Goal: Task Accomplishment & Management: Manage account settings

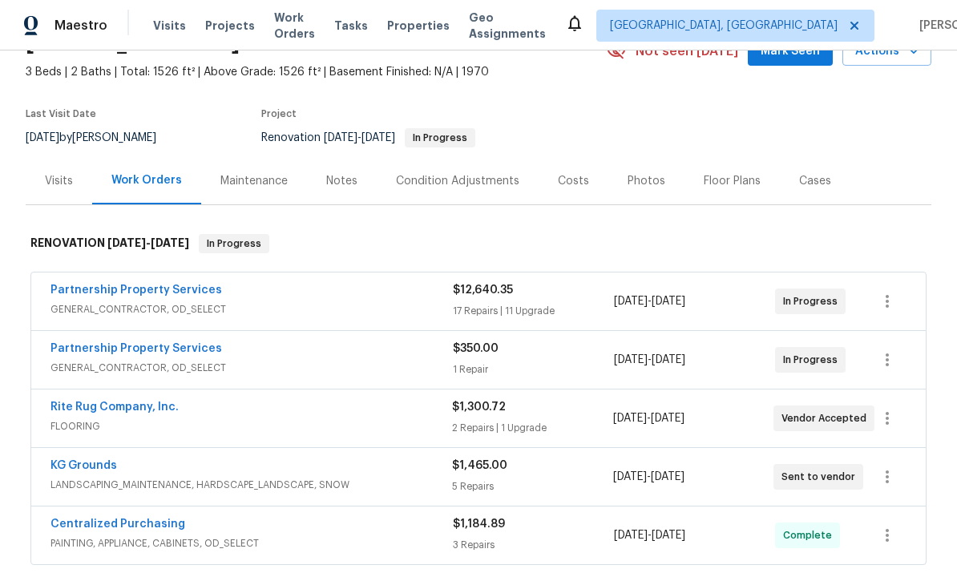
scroll to position [82, 0]
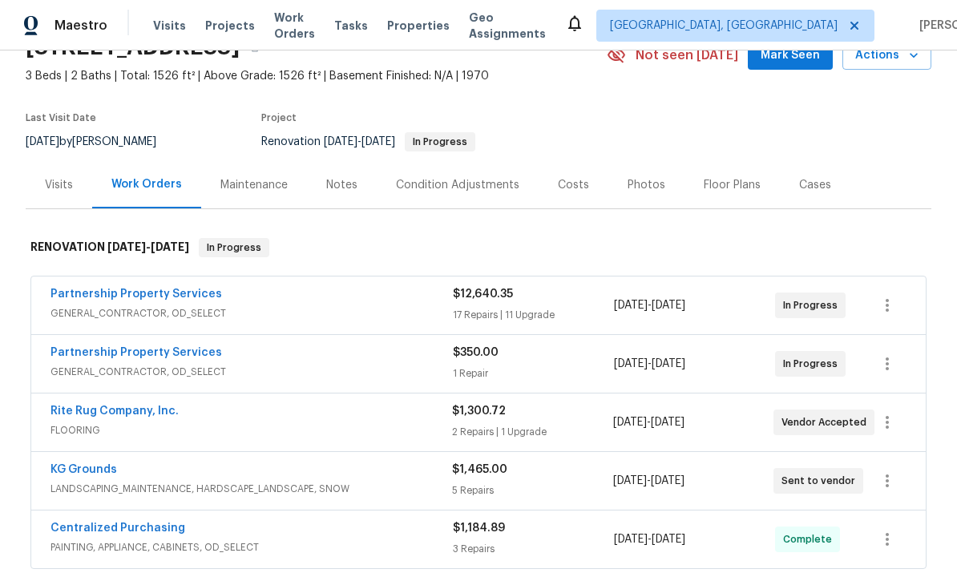
click at [124, 297] on link "Partnership Property Services" at bounding box center [136, 294] width 172 height 11
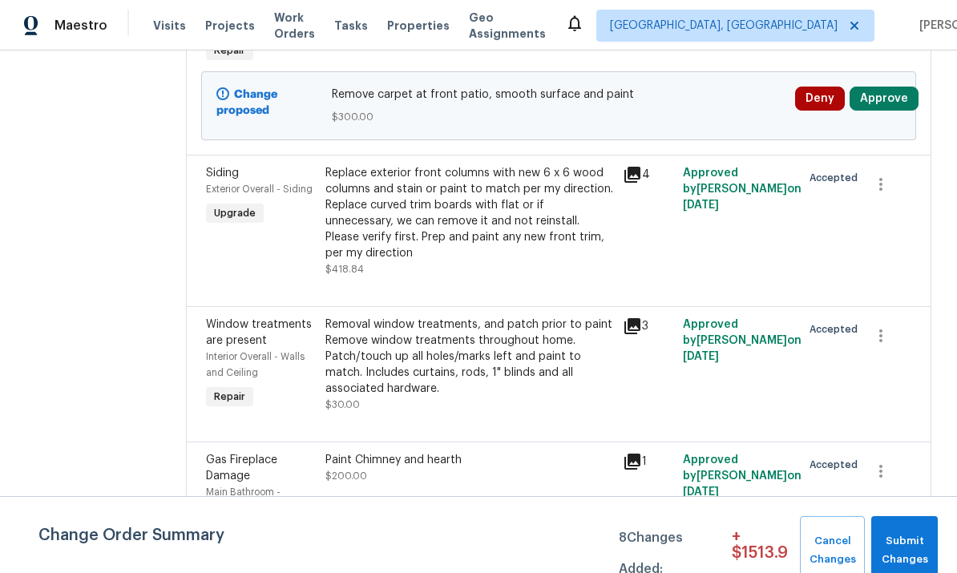
scroll to position [1034, 0]
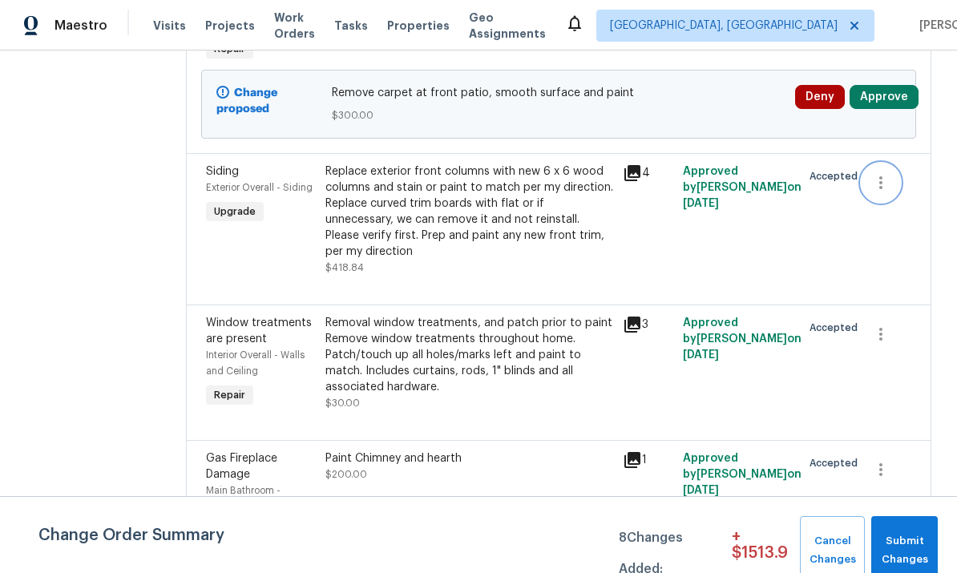
click at [668, 192] on icon "button" at bounding box center [880, 182] width 19 height 19
click at [668, 256] on li "Cancel" at bounding box center [899, 245] width 62 height 26
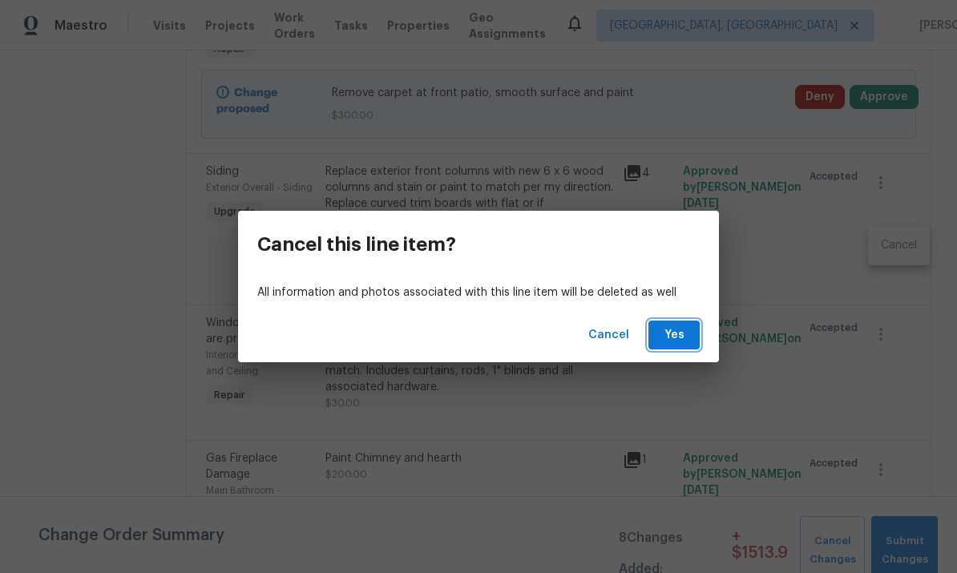
click at [668, 332] on span "Yes" at bounding box center [674, 335] width 26 height 20
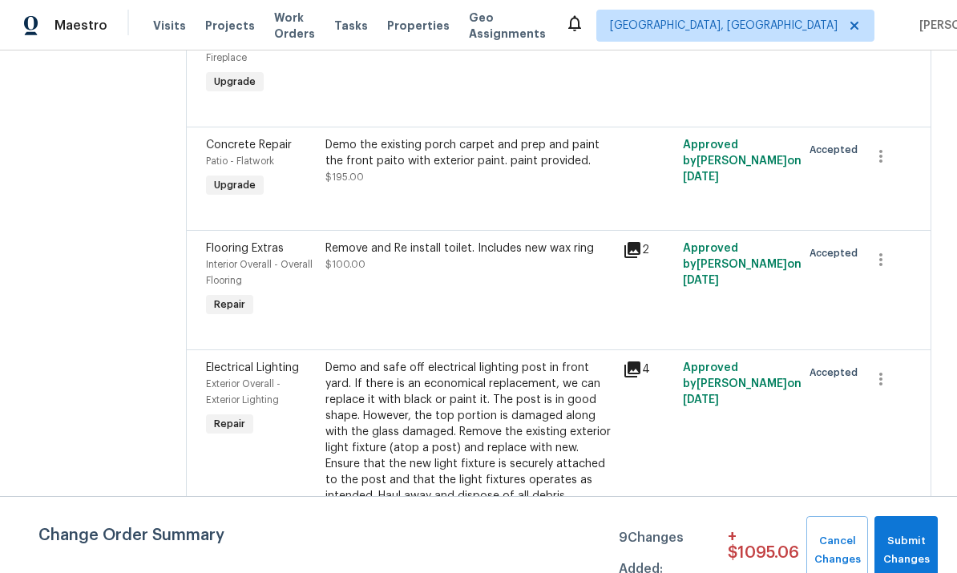
scroll to position [1334, 0]
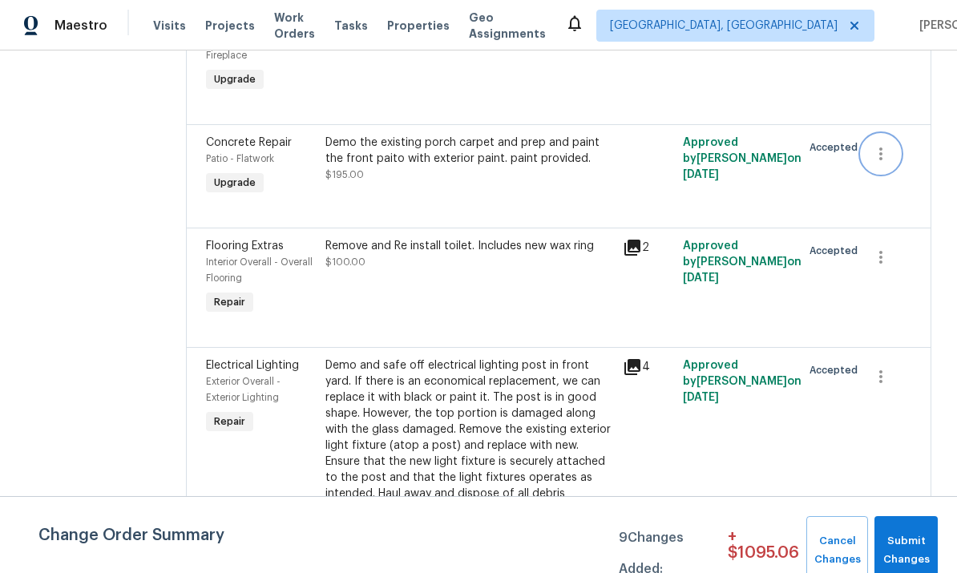
click at [668, 173] on button "button" at bounding box center [881, 154] width 38 height 38
click at [668, 243] on li "Cancel" at bounding box center [899, 236] width 62 height 26
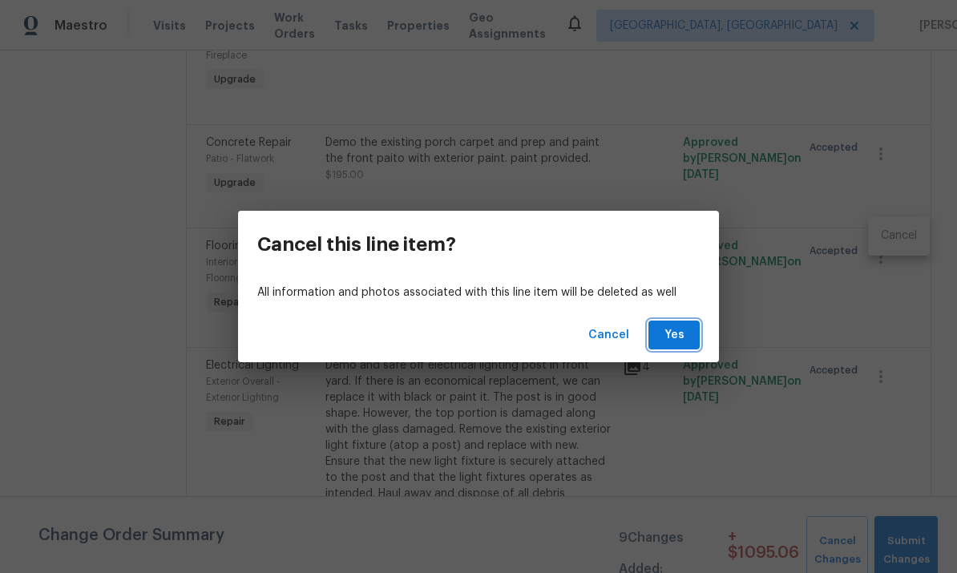
click at [668, 332] on span "Yes" at bounding box center [674, 335] width 26 height 20
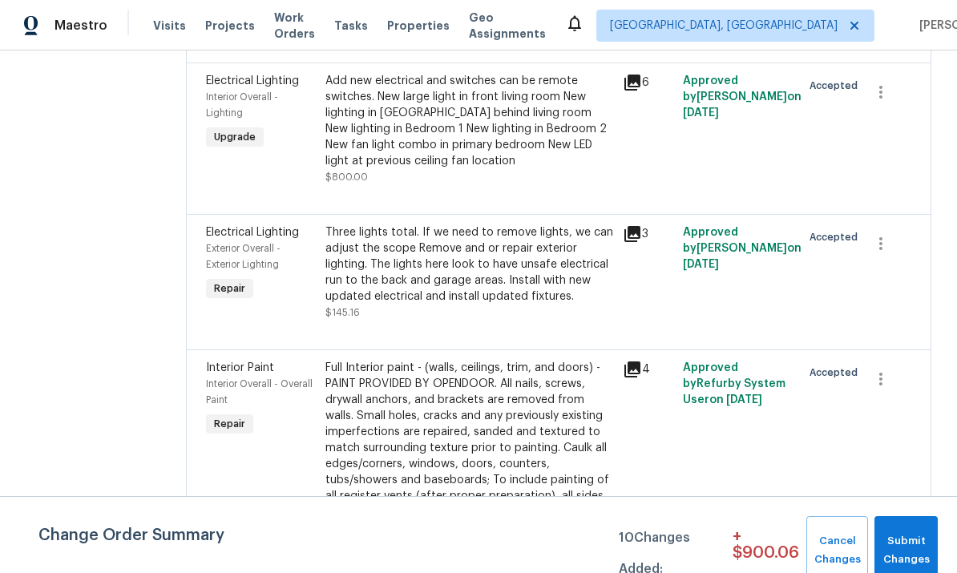
scroll to position [3747, 0]
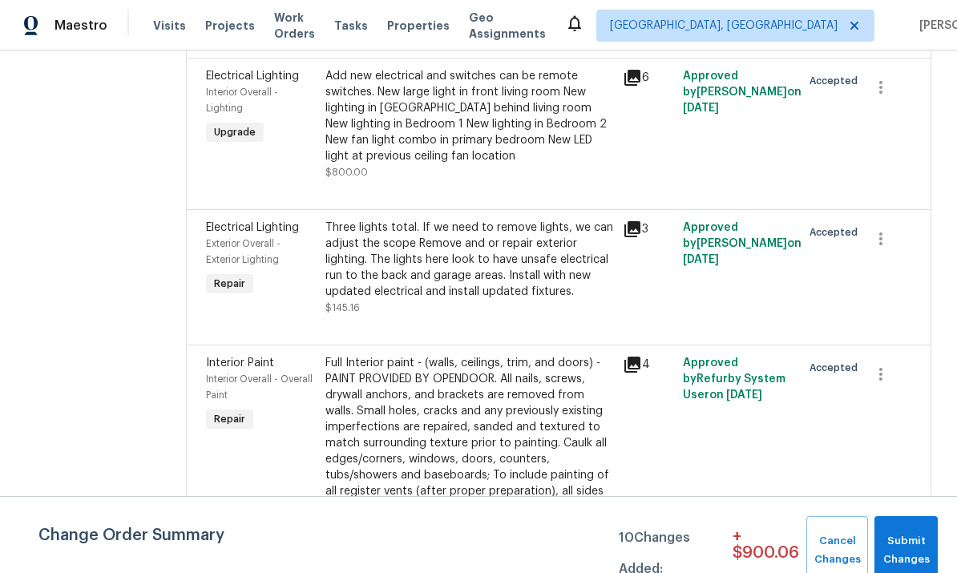
click at [668, 91] on li "Cancel" at bounding box center [899, 91] width 62 height 26
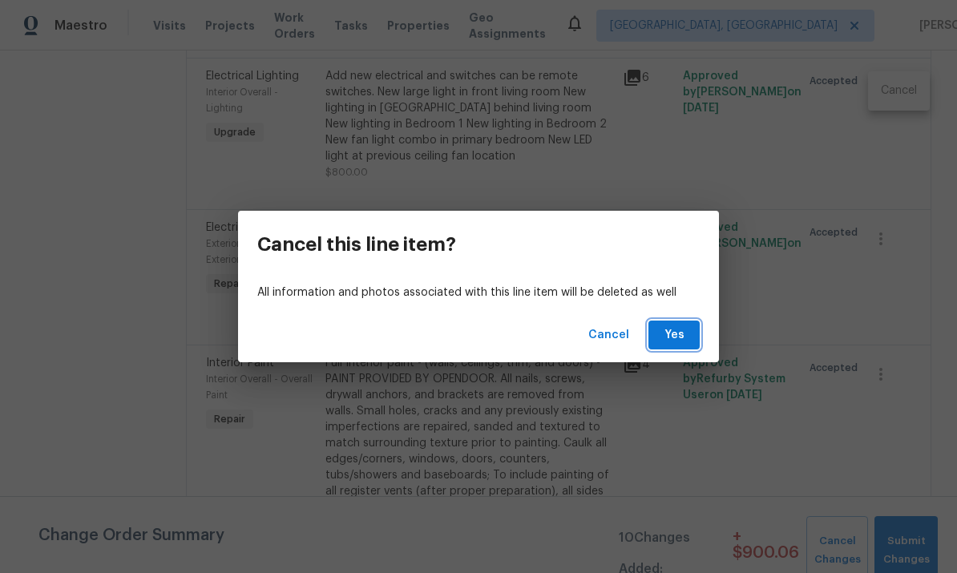
click at [668, 330] on span "Yes" at bounding box center [674, 335] width 26 height 20
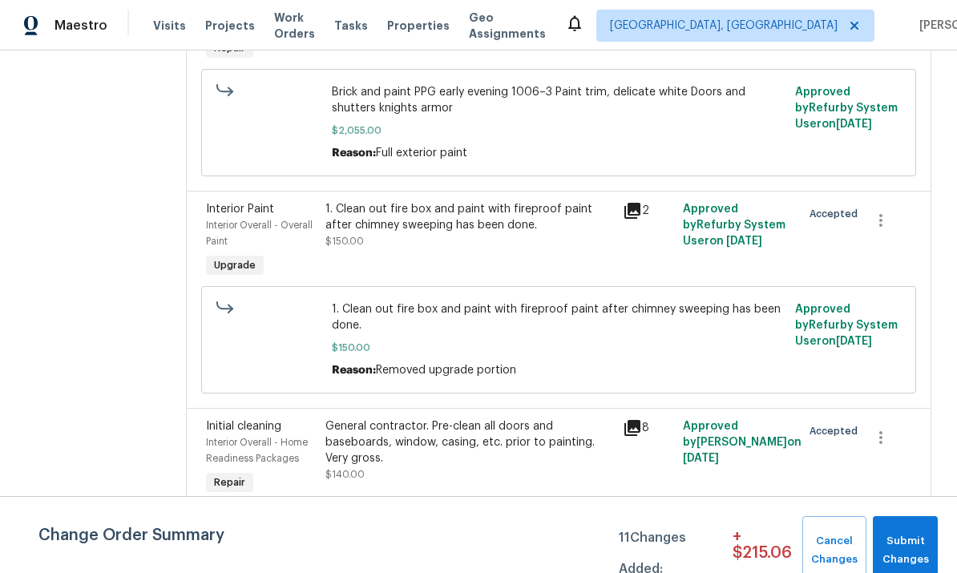
scroll to position [60, 0]
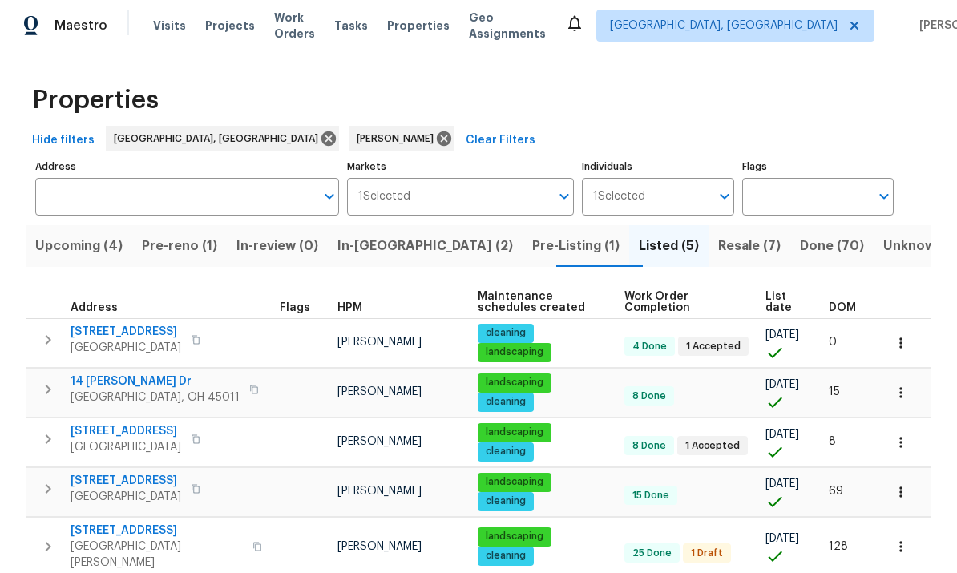
scroll to position [1, 0]
click at [895, 389] on icon "button" at bounding box center [901, 394] width 16 height 16
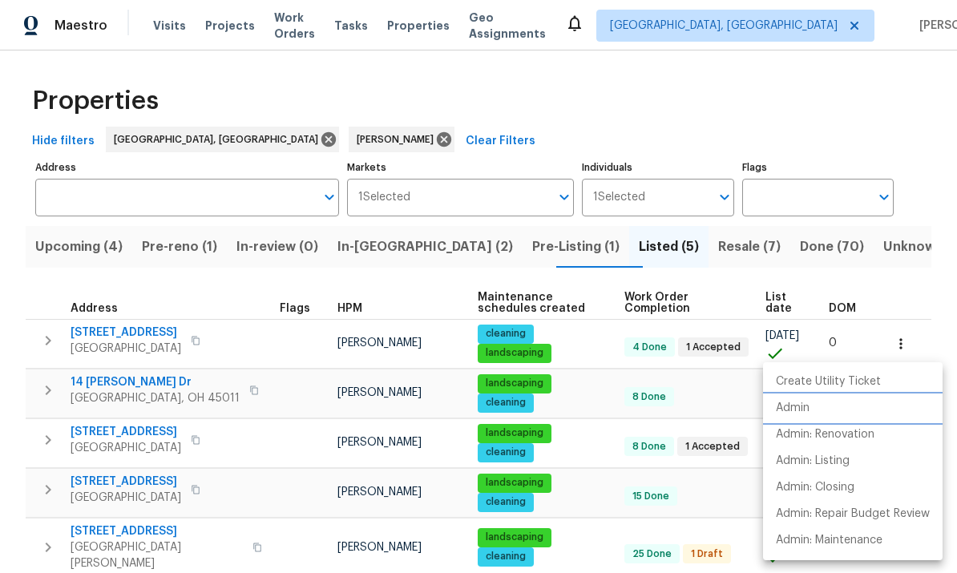
click at [821, 398] on li "Admin" at bounding box center [853, 408] width 180 height 26
